Goal: Task Accomplishment & Management: Manage account settings

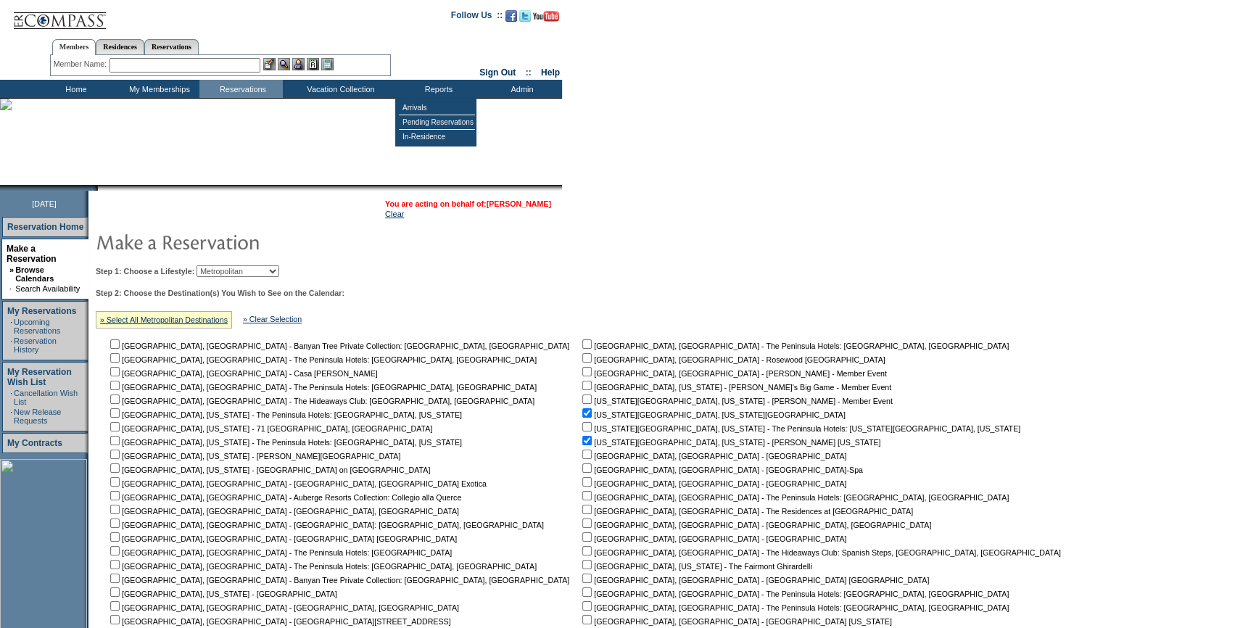
click at [514, 204] on link "[PERSON_NAME]" at bounding box center [519, 203] width 65 height 9
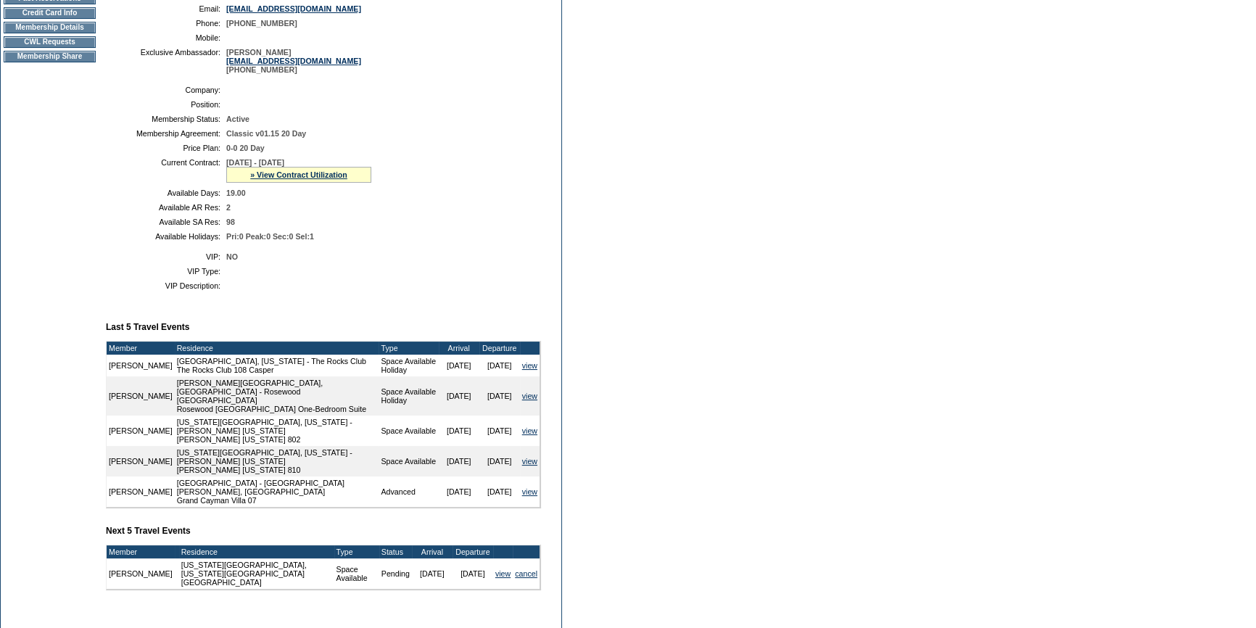
scroll to position [356, 0]
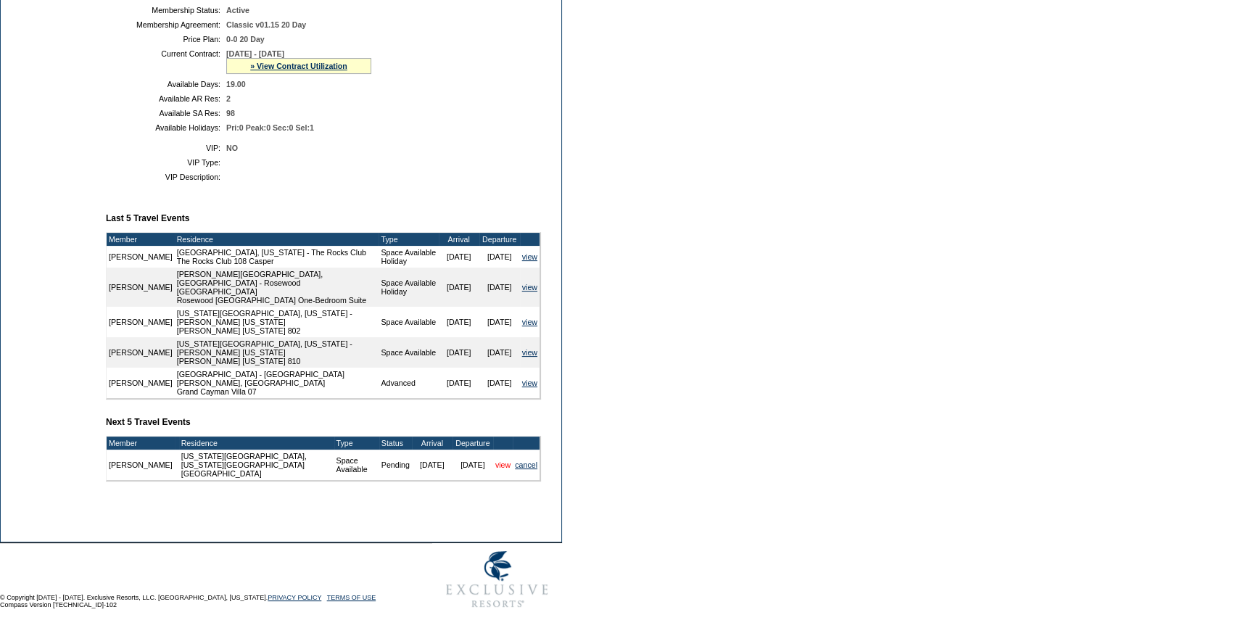
click at [499, 461] on link "view" at bounding box center [502, 465] width 15 height 9
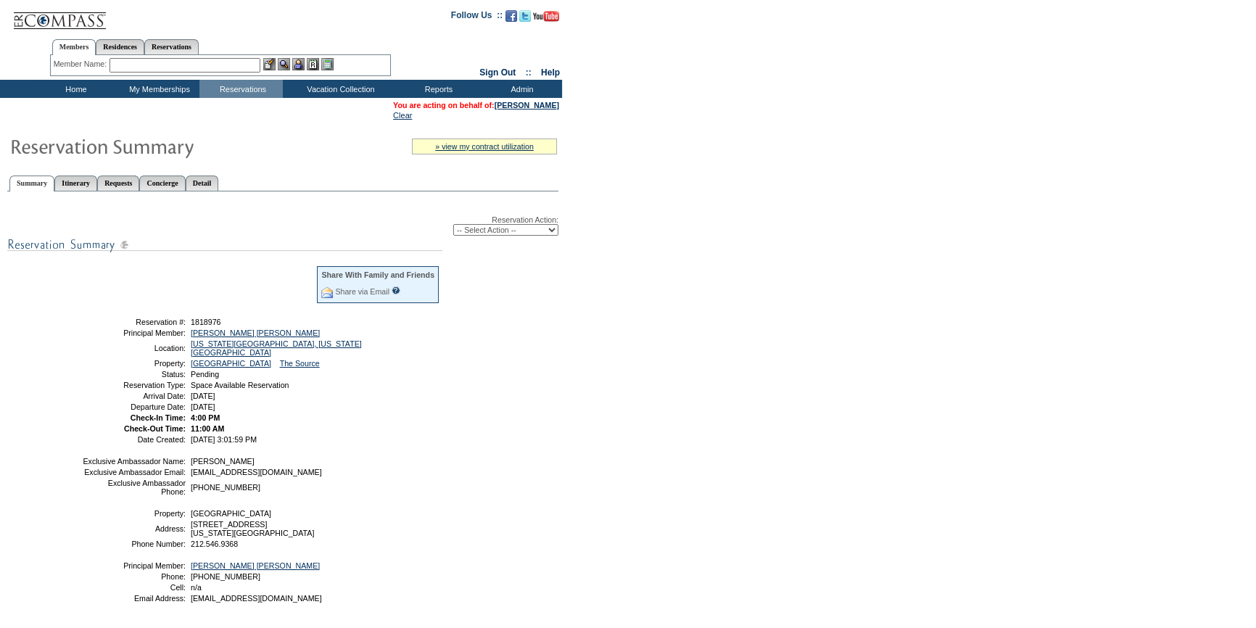
click at [507, 232] on select "-- Select Action -- Modify Reservation Dates Modify Reservation Cost Modify Occ…" at bounding box center [505, 230] width 105 height 12
select select "ChangeOccupancy"
click at [453, 225] on select "-- Select Action -- Modify Reservation Dates Modify Reservation Cost Modify Occ…" at bounding box center [505, 230] width 105 height 12
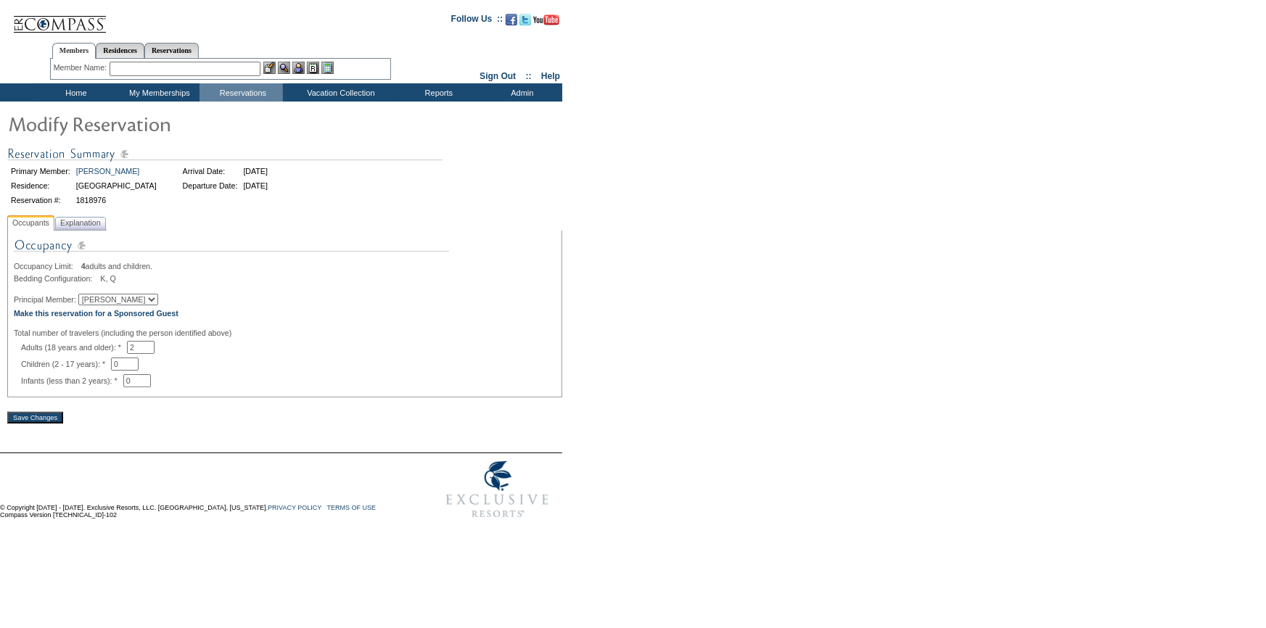
click at [141, 302] on select "[PERSON_NAME] [PERSON_NAME] [PERSON_NAME]" at bounding box center [118, 300] width 80 height 12
drag, startPoint x: 268, startPoint y: 274, endPoint x: 238, endPoint y: 288, distance: 33.4
click at [268, 274] on div "Occupancy Limit: 4 adults and children. Bedding Configuration: K, Q Principal M…" at bounding box center [285, 311] width 542 height 151
click at [91, 318] on b "Make this reservation for a Sponsored Guest" at bounding box center [96, 313] width 165 height 9
